Goal: Information Seeking & Learning: Understand process/instructions

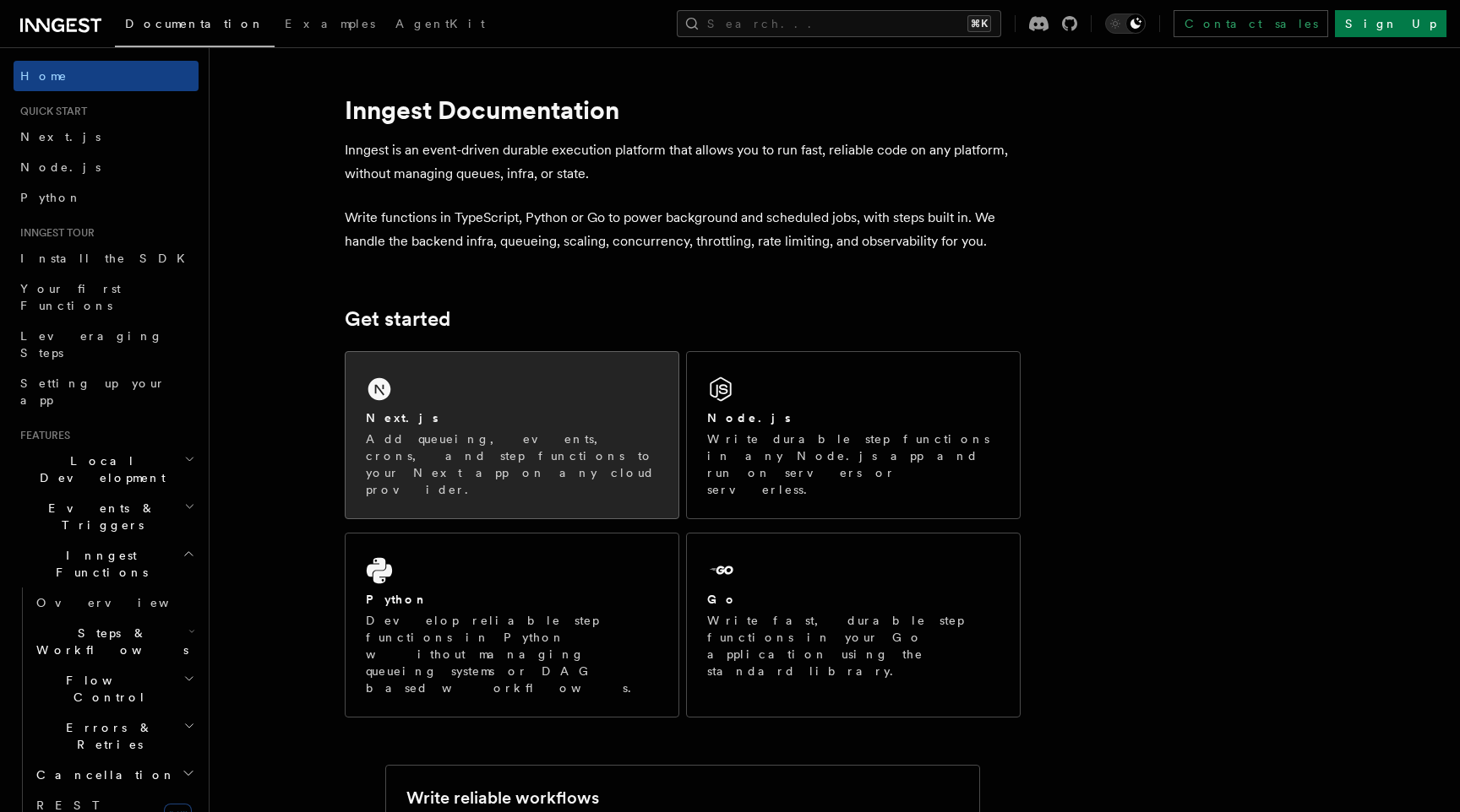
click at [386, 415] on h2 "Next.js" at bounding box center [401, 418] width 72 height 17
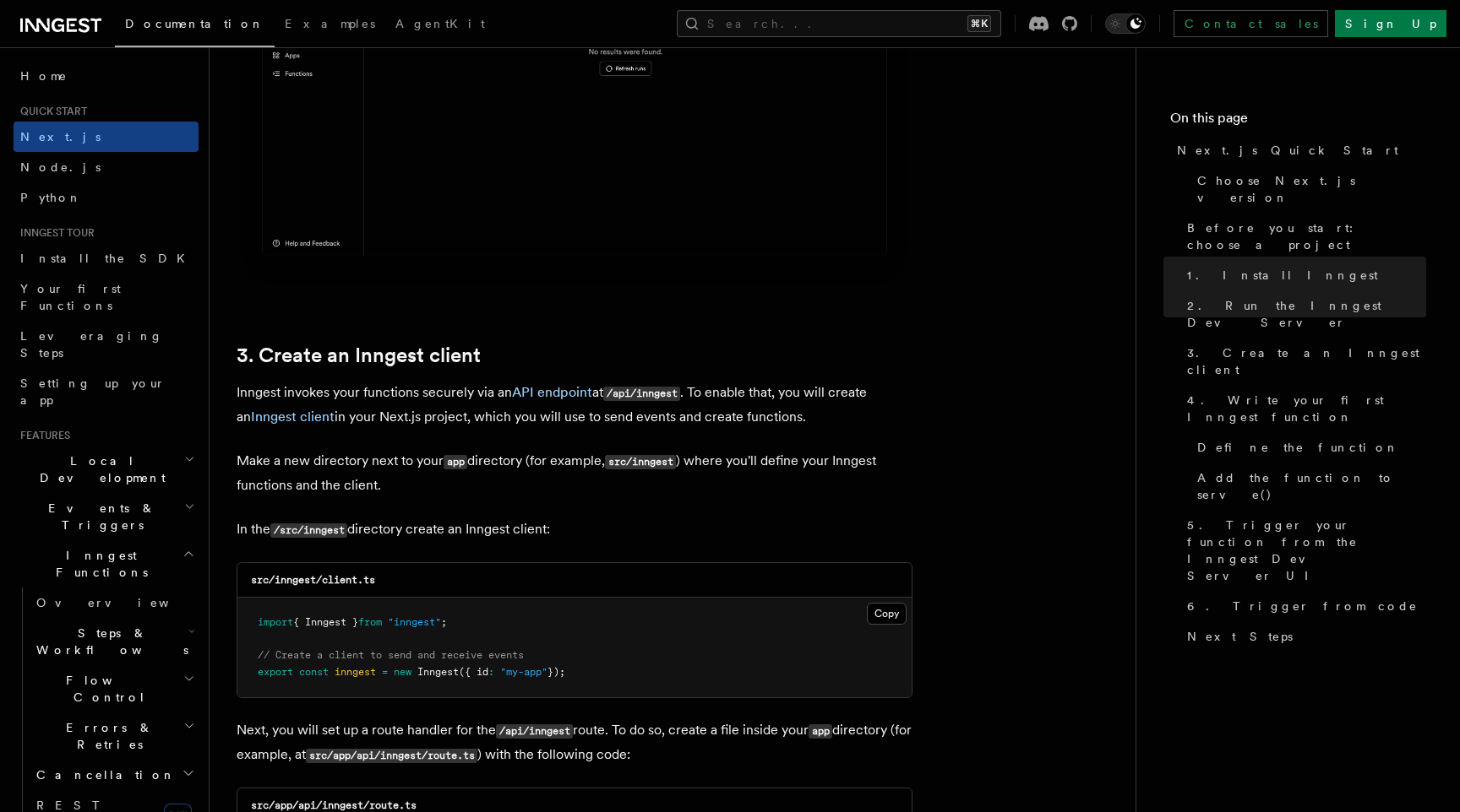
scroll to position [1721, 0]
click at [870, 620] on button "Copy Copied" at bounding box center [887, 612] width 39 height 22
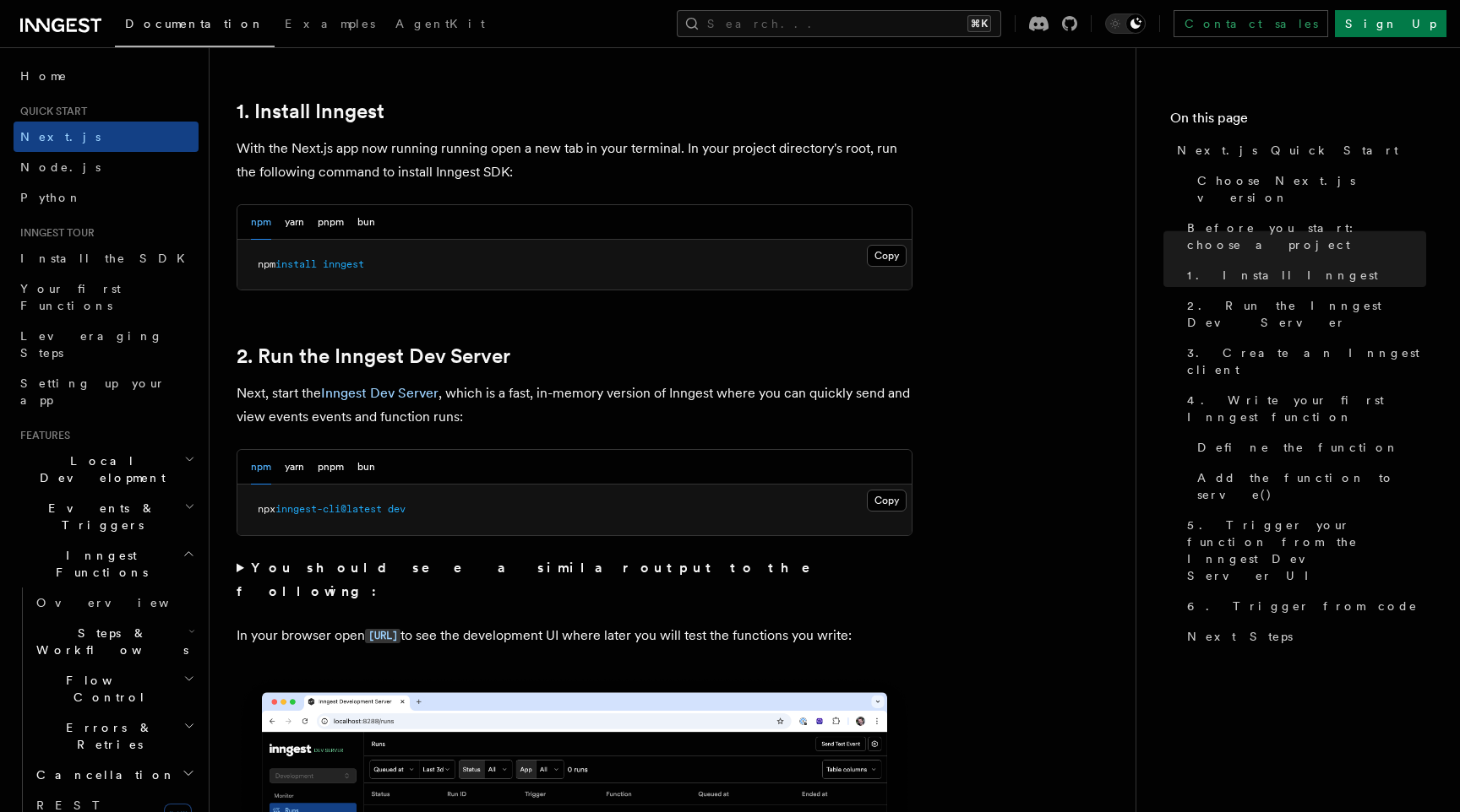
scroll to position [649, 0]
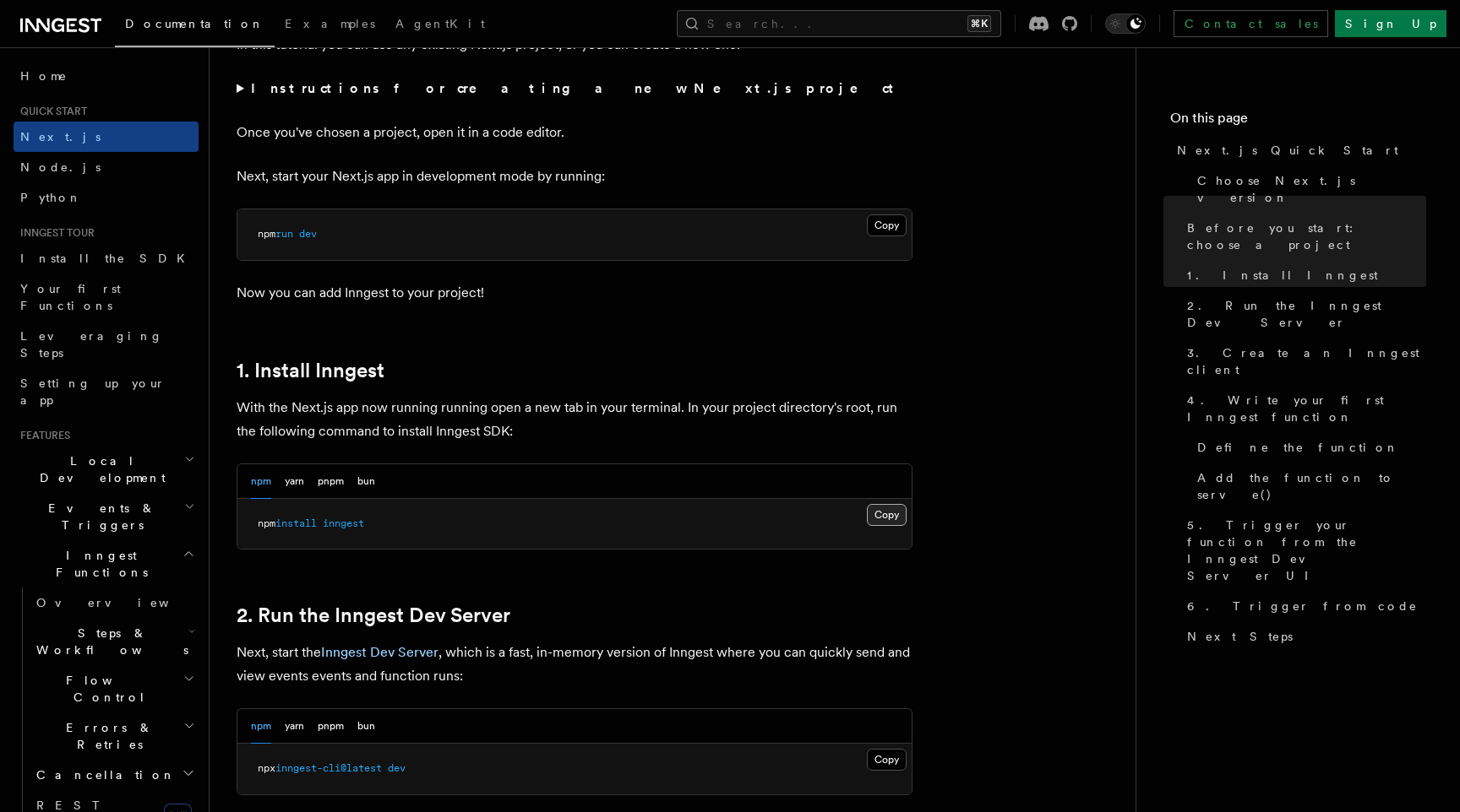
click at [903, 513] on button "Copy Copied" at bounding box center [887, 514] width 39 height 22
